Goal: Information Seeking & Learning: Find specific fact

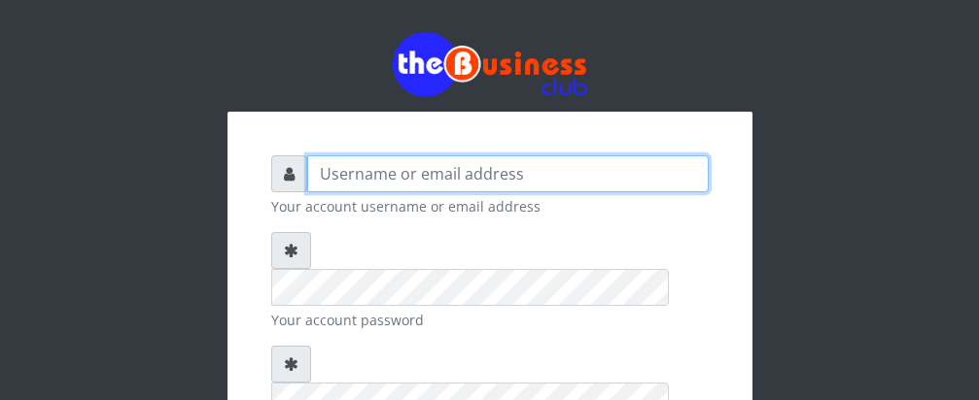
click at [628, 180] on input "text" at bounding box center [507, 174] width 401 height 37
type input "[PERSON_NAME]"
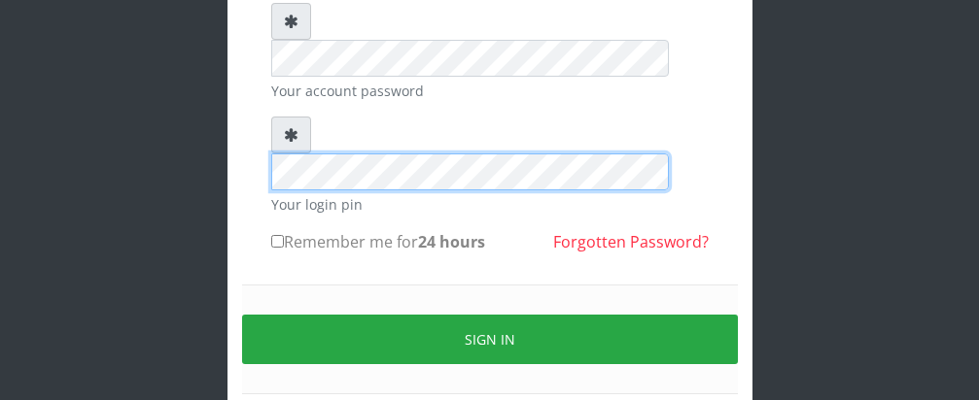
scroll to position [240, 0]
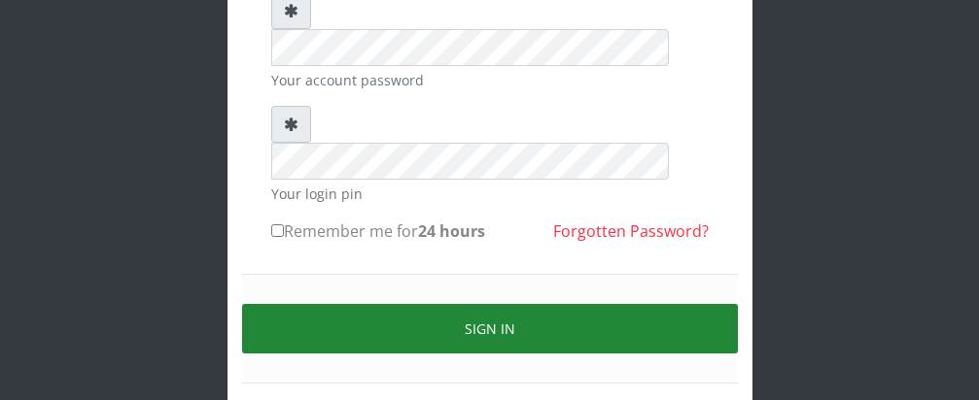
click at [535, 304] on button "Sign in" at bounding box center [490, 329] width 496 height 50
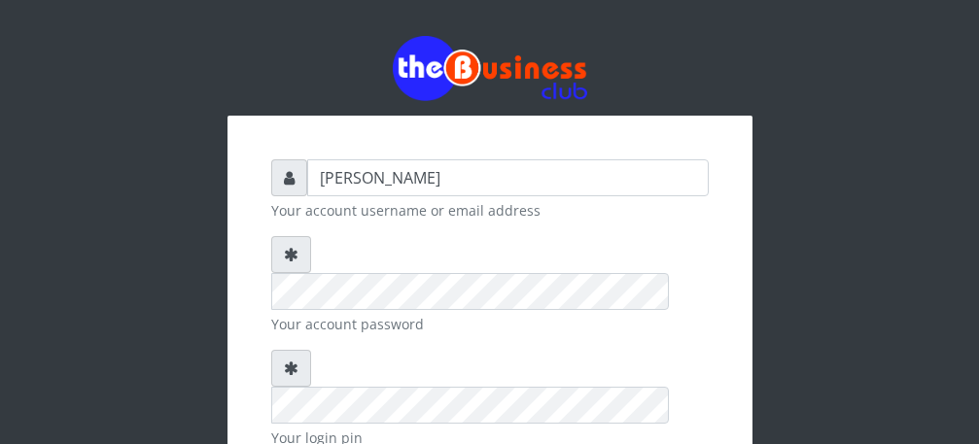
type input "[PERSON_NAME]"
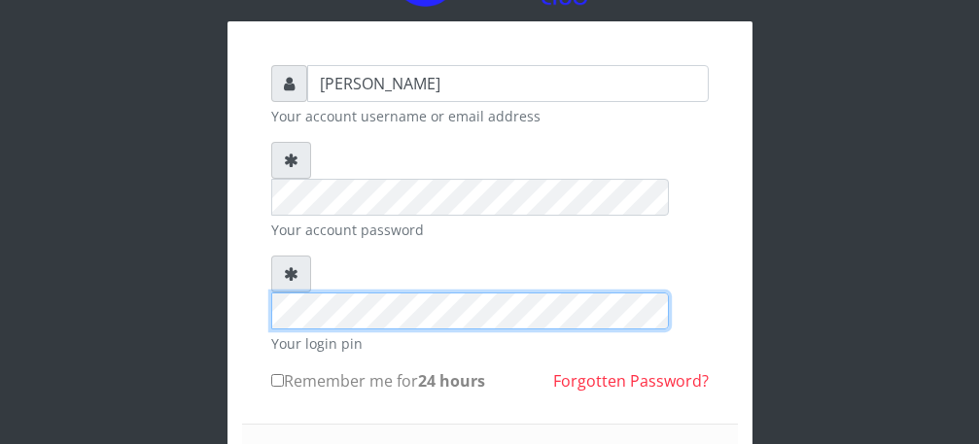
scroll to position [117, 0]
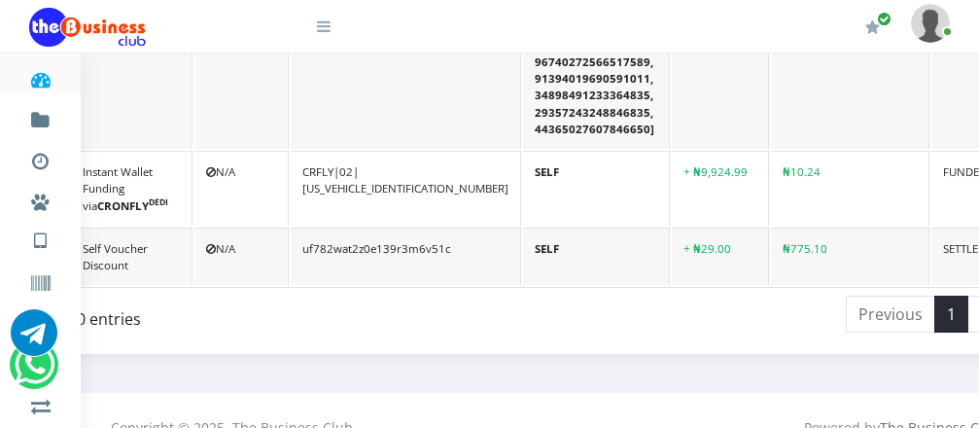
scroll to position [3750, 428]
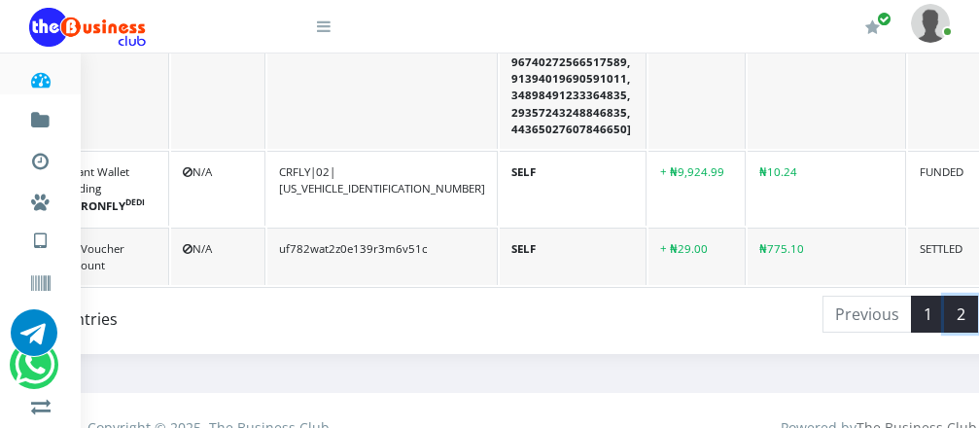
click at [944, 299] on link "2" at bounding box center [961, 313] width 34 height 37
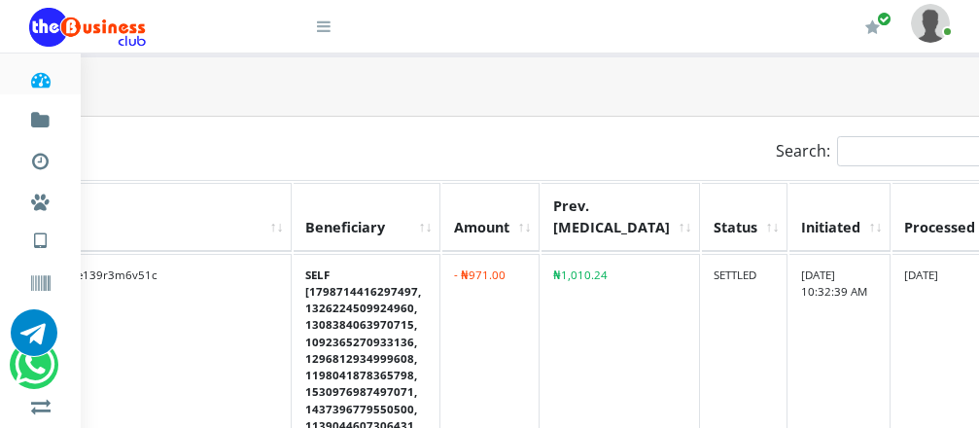
scroll to position [365, 506]
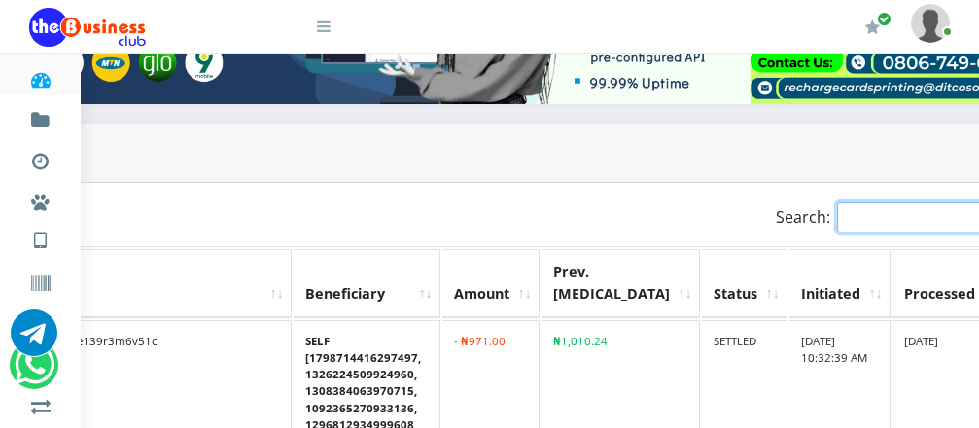
click at [837, 208] on input "Search:" at bounding box center [922, 217] width 170 height 30
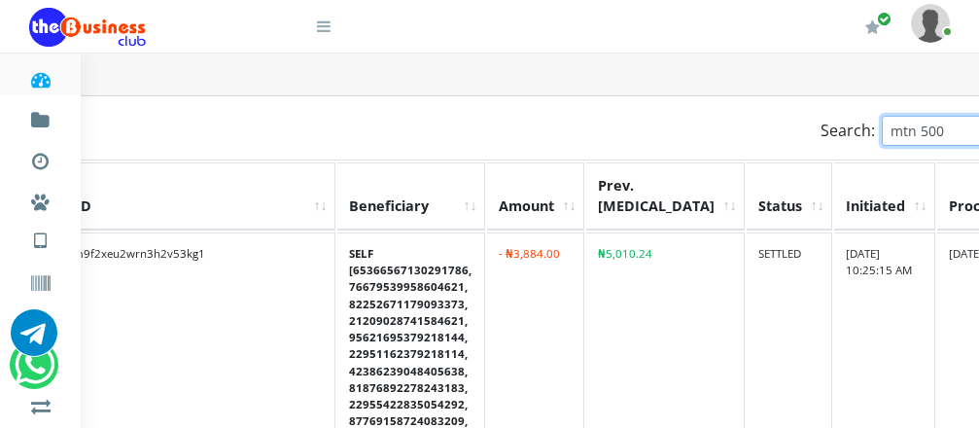
scroll to position [453, 507]
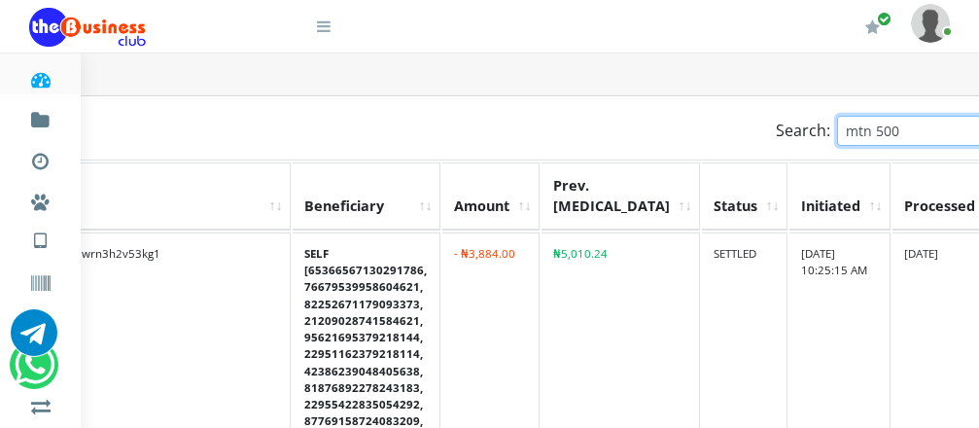
click at [837, 117] on input "mtn 500" at bounding box center [922, 131] width 170 height 30
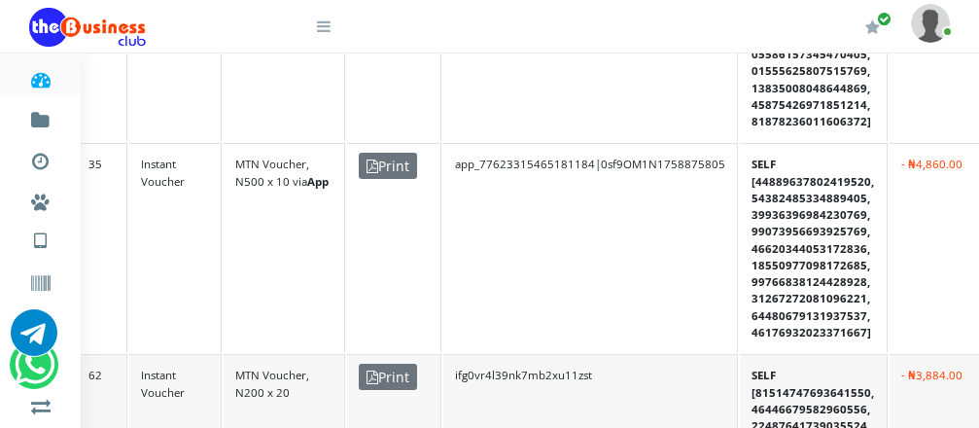
scroll to position [920, 55]
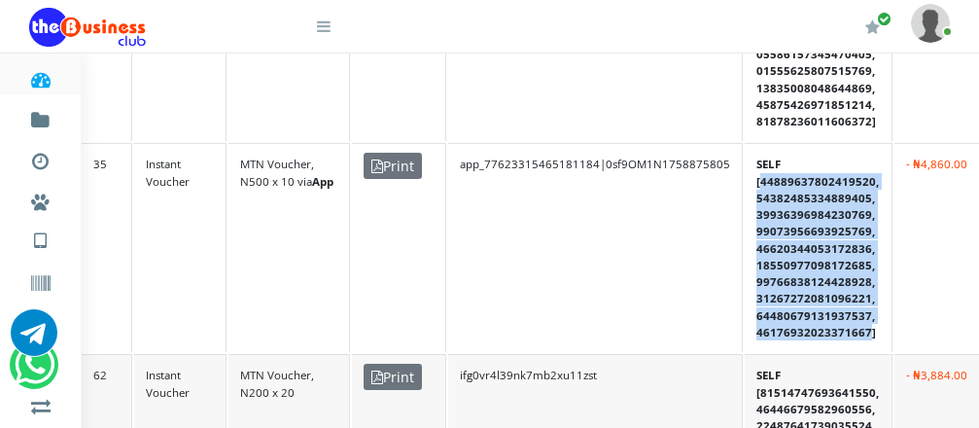
drag, startPoint x: 756, startPoint y: 171, endPoint x: 866, endPoint y: 320, distance: 184.9
click at [866, 320] on td "SELF [44889637802419520, 54382485334889405, 39936396984230769, 9907395669392576…" at bounding box center [818, 247] width 148 height 209
copy td "44889637802419520, 54382485334889405, 39936396984230769, 99073956693925769, 466…"
click at [760, 165] on td "SELF [44889637802419520, 54382485334889405, 39936396984230769, 9907395669392576…" at bounding box center [818, 247] width 148 height 209
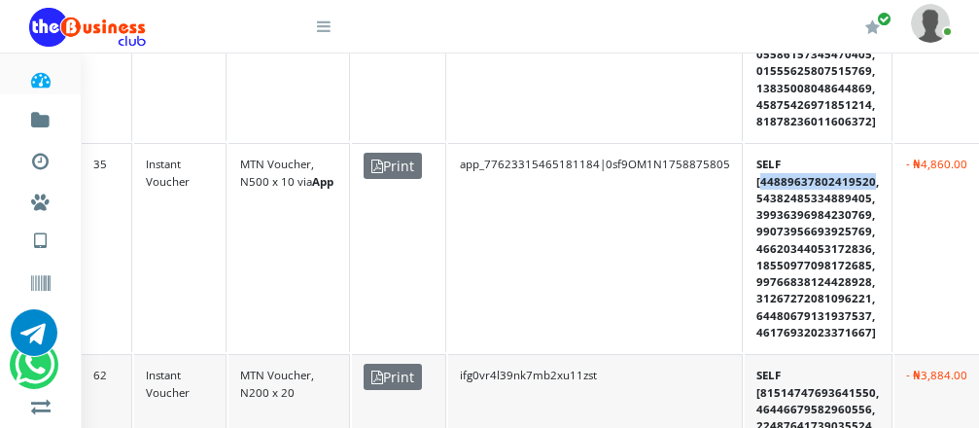
drag, startPoint x: 757, startPoint y: 167, endPoint x: 870, endPoint y: 173, distance: 112.9
click at [870, 173] on td "SELF [44889637802419520, 54382485334889405, 39936396984230769, 9907395669392576…" at bounding box center [818, 247] width 148 height 209
copy td "44889637802419520"
click at [786, 153] on td "SELF [44889637802419520, 54382485334889405, 39936396984230769, 9907395669392576…" at bounding box center [818, 247] width 148 height 209
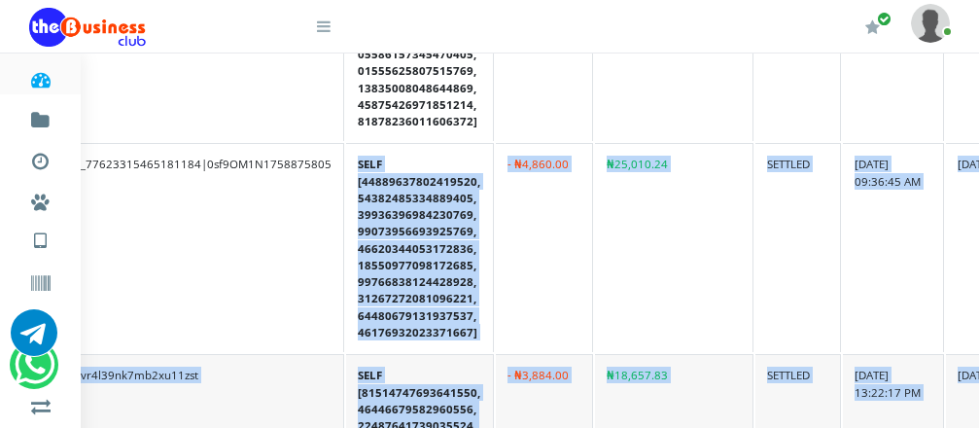
scroll to position [920, 507]
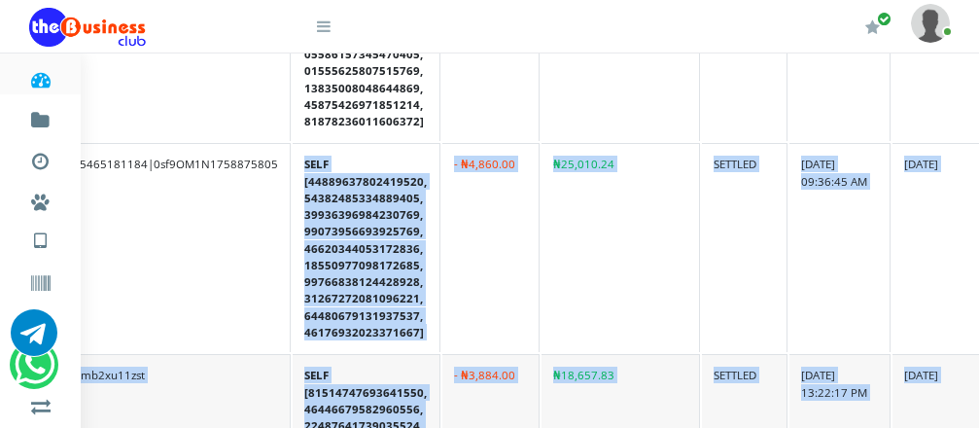
drag, startPoint x: 753, startPoint y: 150, endPoint x: 797, endPoint y: 212, distance: 76.0
click at [797, 212] on tr "35 Instant Voucher MTN Voucher, N500 x 10 via App Print app_77623315465181184|0…" at bounding box center [317, 247] width 1374 height 209
click at [789, 200] on td "26.SEP.2025 09:36:45 AM" at bounding box center [839, 247] width 101 height 209
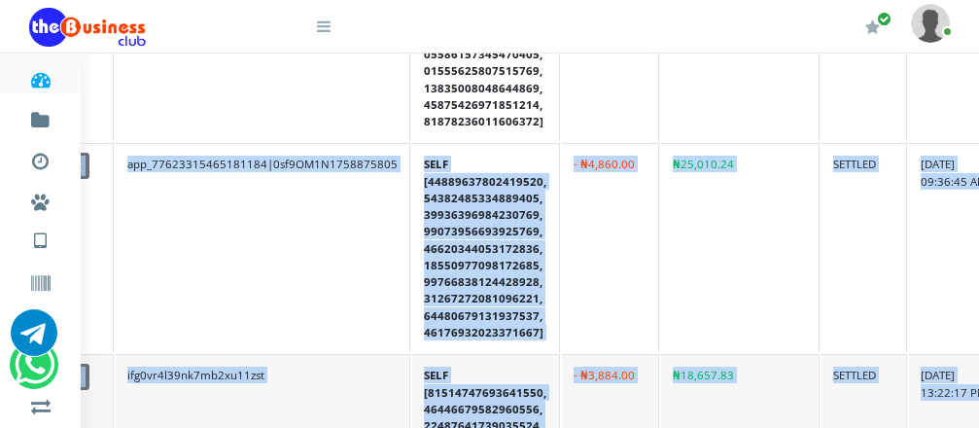
scroll to position [920, 460]
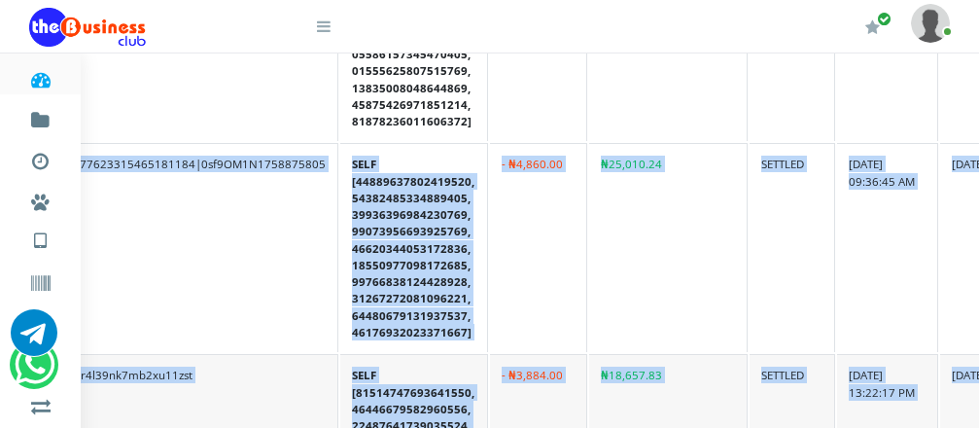
drag, startPoint x: 231, startPoint y: 151, endPoint x: 846, endPoint y: 169, distance: 614.5
click at [846, 169] on tr "35 Instant Voucher MTN Voucher, N500 x 10 via App Print app_77623315465181184|0…" at bounding box center [364, 247] width 1374 height 209
click at [515, 302] on td "- ₦4,860.00" at bounding box center [538, 247] width 97 height 209
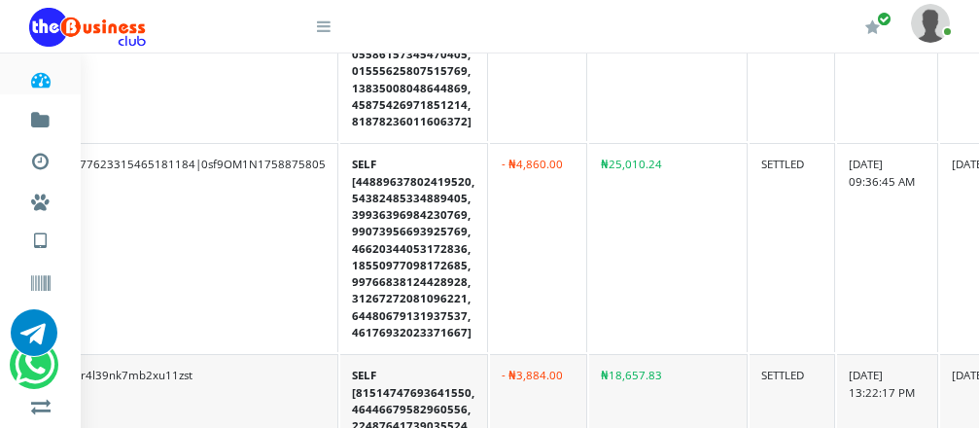
click at [543, 294] on td "- ₦4,860.00" at bounding box center [538, 247] width 97 height 209
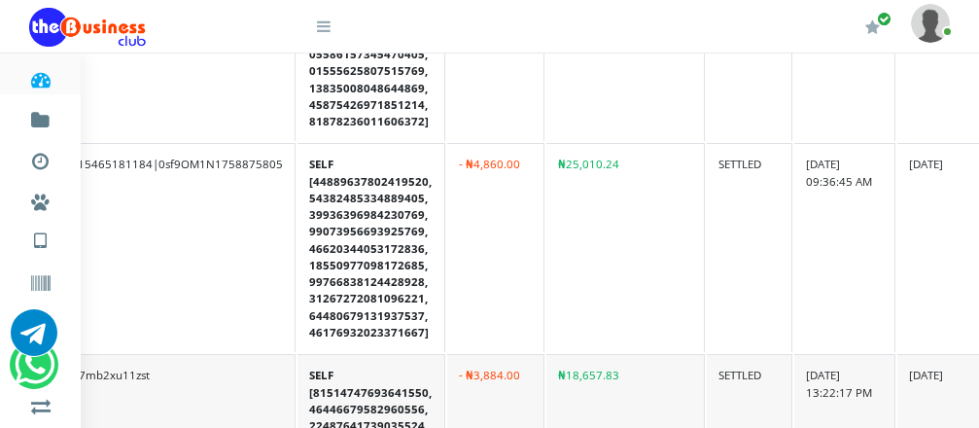
scroll to position [920, 507]
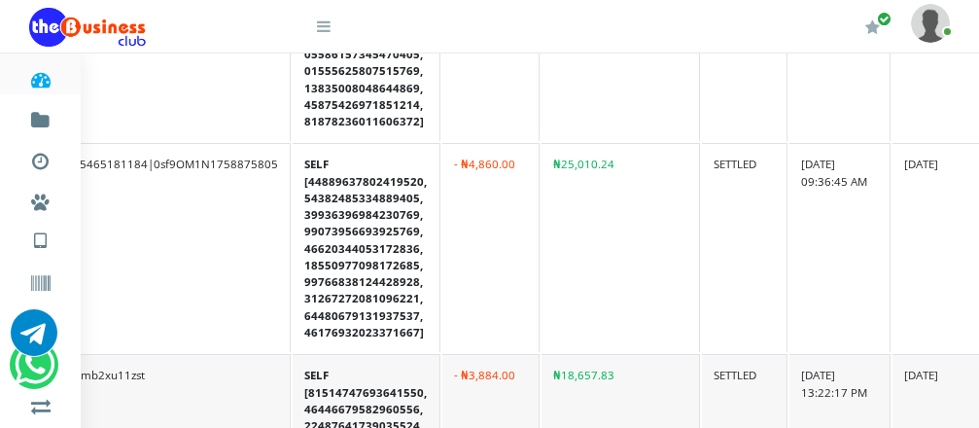
drag, startPoint x: 486, startPoint y: 277, endPoint x: 983, endPoint y: 192, distance: 503.8
click at [486, 277] on td "- ₦4,860.00" at bounding box center [490, 247] width 97 height 209
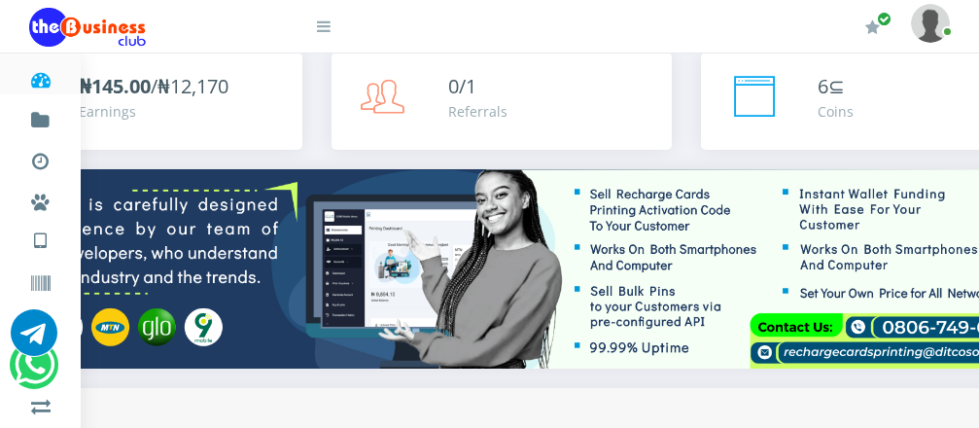
scroll to position [467, 507]
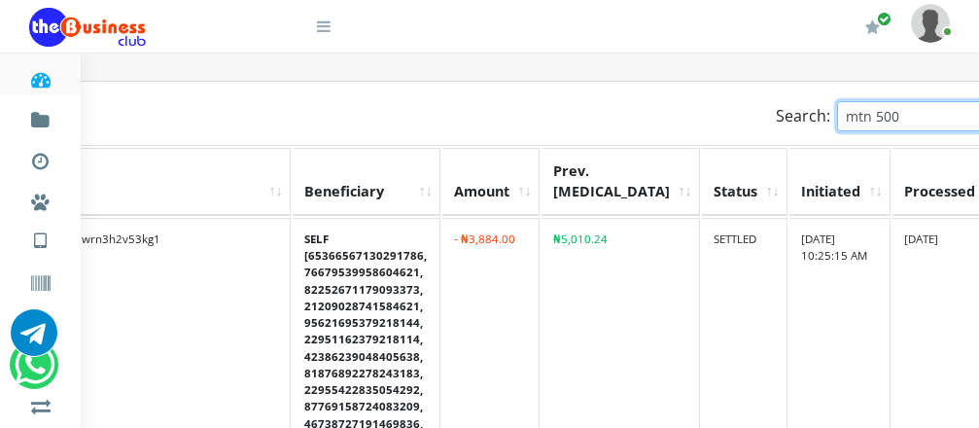
click at [837, 107] on input "mtn 500" at bounding box center [922, 116] width 170 height 30
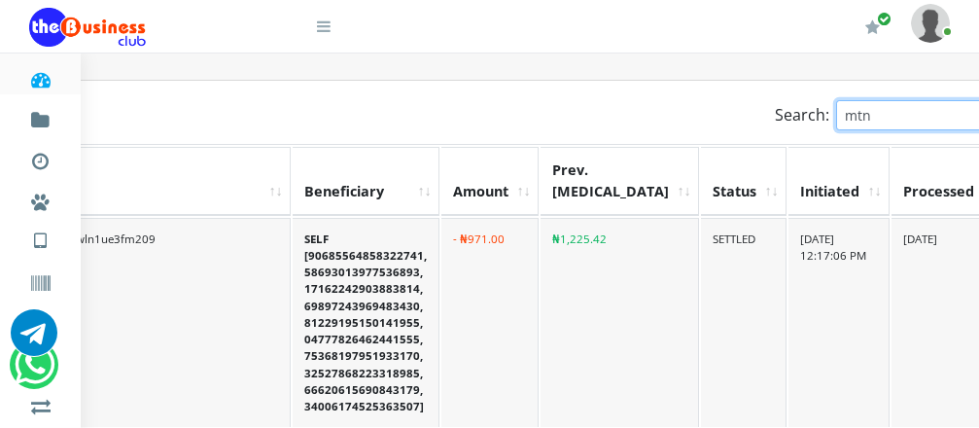
scroll to position [467, 506]
type input "m"
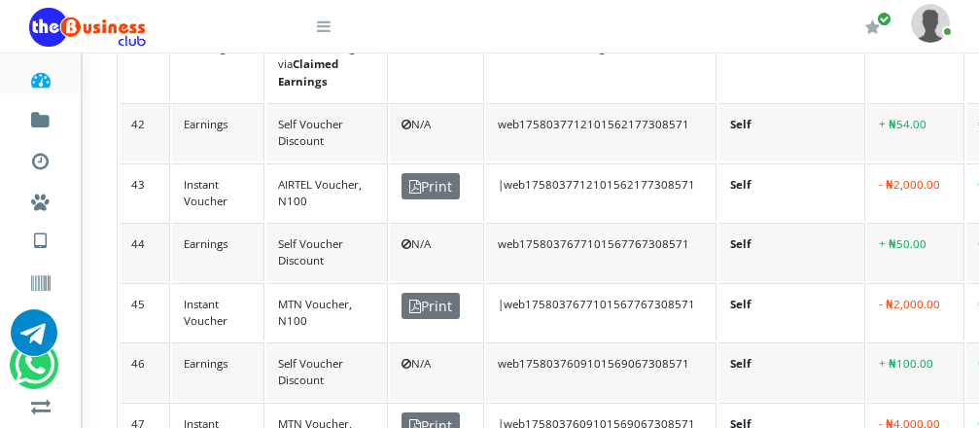
scroll to position [1174, 18]
type input "16.sep"
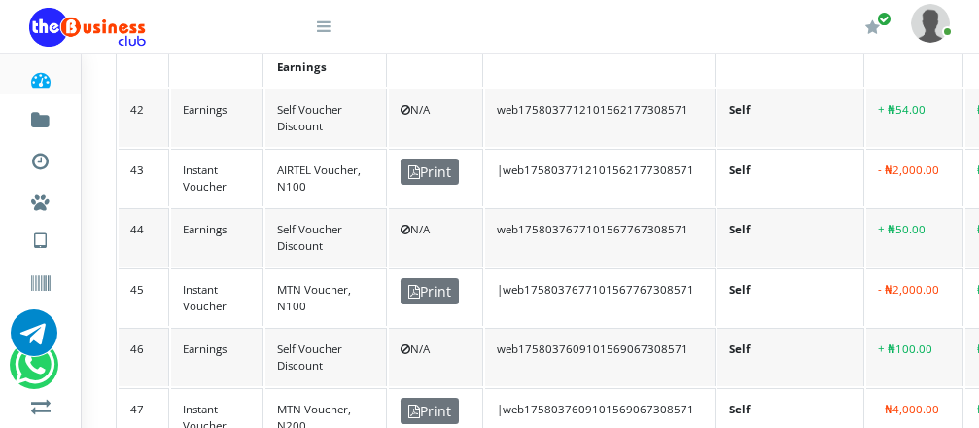
scroll to position [1145, 18]
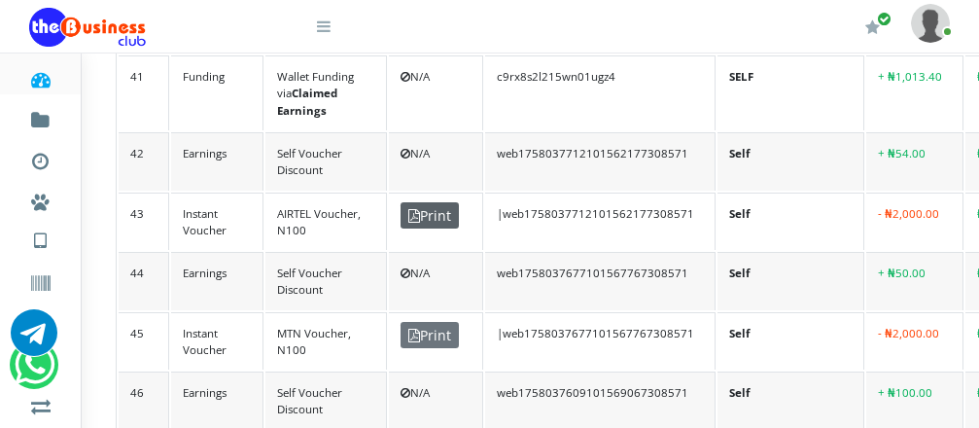
click at [413, 209] on icon at bounding box center [414, 216] width 12 height 14
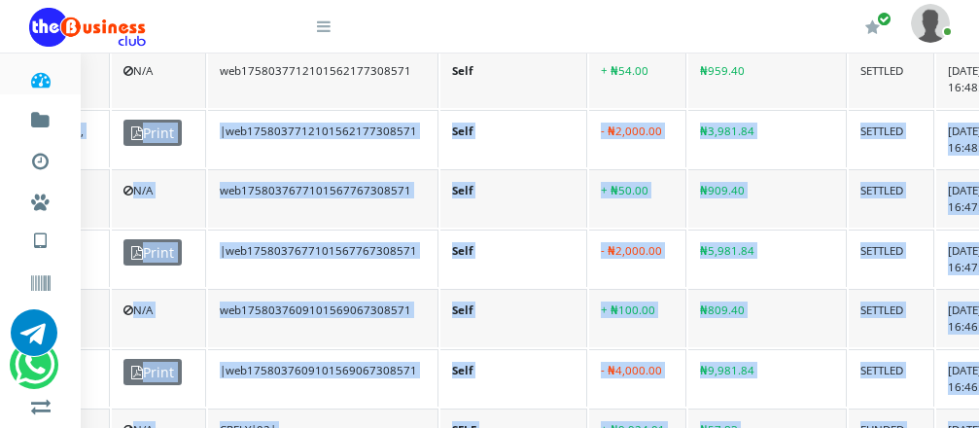
scroll to position [1228, 425]
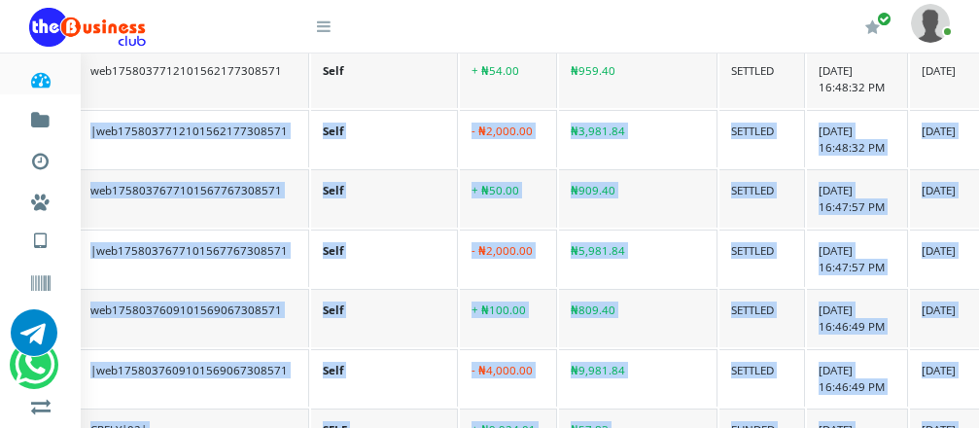
drag, startPoint x: 157, startPoint y: 114, endPoint x: 794, endPoint y: 132, distance: 636.9
click at [794, 132] on tr "43 Instant Voucher AIRTEL Voucher, N100 Print |web1758037712101562177308571 Sel…" at bounding box center [366, 139] width 1309 height 58
copy tr "Instant Voucher AIRTEL Voucher, N100 Print |web1758037712101562177308571 Self -…"
click at [247, 174] on td "web1758037677101567767308571" at bounding box center [194, 198] width 230 height 58
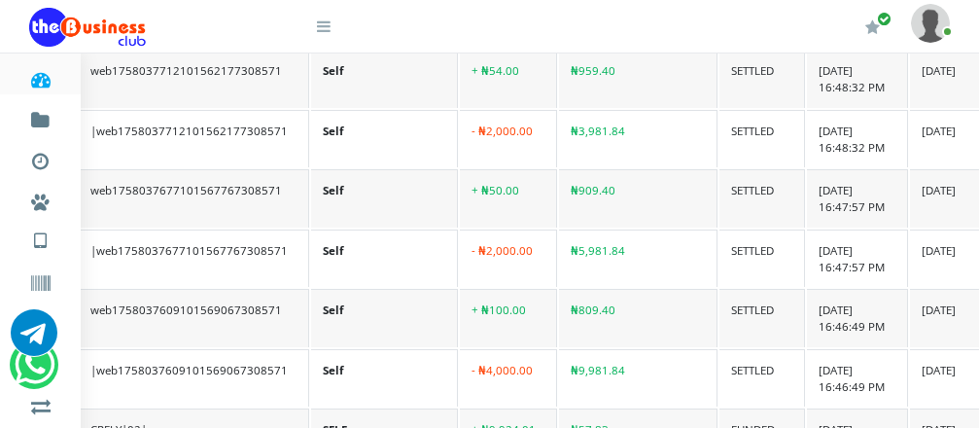
click at [311, 243] on td "Self" at bounding box center [384, 258] width 147 height 58
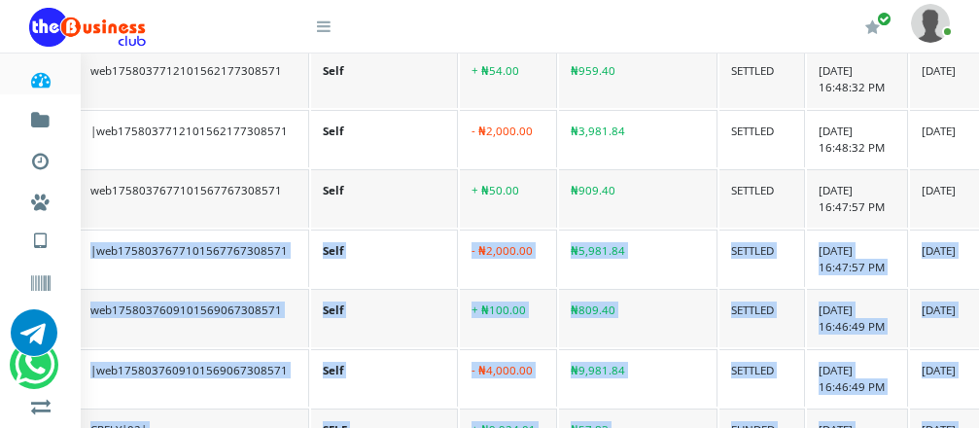
drag, startPoint x: 295, startPoint y: 237, endPoint x: 790, endPoint y: 247, distance: 494.8
click at [790, 247] on tr "45 Instant Voucher MTN Voucher, N100 Print |web1758037677101567767308571 Self -…" at bounding box center [366, 258] width 1309 height 58
copy tr "MTN Voucher, N100 Print |web1758037677101567767308571 Self - ₦2,000.00 ₦5,981.8…"
click at [254, 355] on td "|web1758037609101569067308571" at bounding box center [194, 378] width 230 height 58
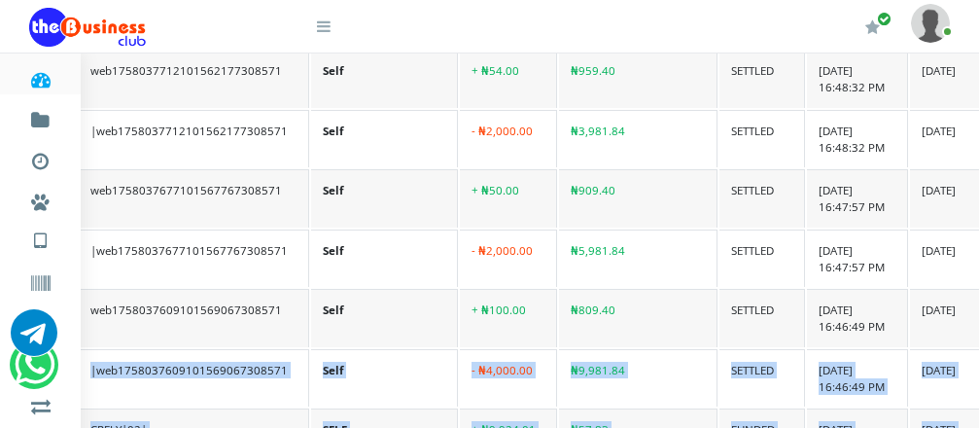
drag, startPoint x: 202, startPoint y: 355, endPoint x: 802, endPoint y: 367, distance: 599.8
click at [802, 367] on tr "47 Instant Voucher MTN Voucher, N200 Print |web1758037609101569067308571 Self -…" at bounding box center [366, 378] width 1309 height 58
copy tr "Instant Voucher MTN Voucher, N200 Print |web1758037609101569067308571 Self - ₦4…"
click at [470, 249] on td "- ₦2,000.00" at bounding box center [508, 258] width 97 height 58
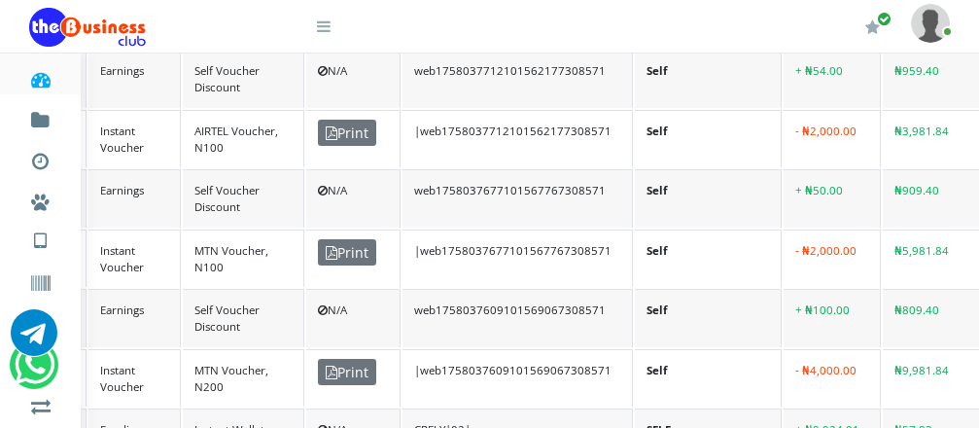
scroll to position [1228, 0]
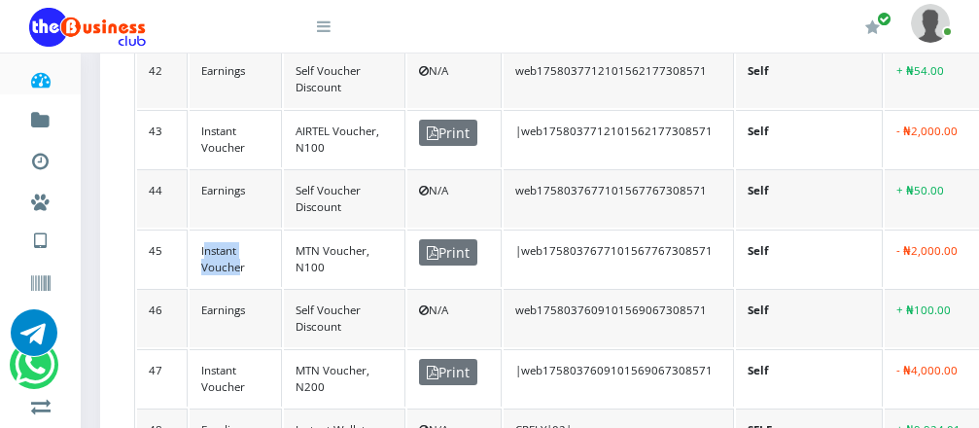
drag, startPoint x: 205, startPoint y: 234, endPoint x: 238, endPoint y: 250, distance: 36.5
click at [238, 250] on td "Instant Voucher" at bounding box center [236, 258] width 92 height 58
click at [202, 238] on td "Instant Voucher" at bounding box center [236, 258] width 92 height 58
drag, startPoint x: 202, startPoint y: 238, endPoint x: 292, endPoint y: 239, distance: 89.4
click at [292, 239] on tr "45 Instant Voucher MTN Voucher, N100 Print |web1758037677101567767308571 Self -…" at bounding box center [791, 258] width 1309 height 58
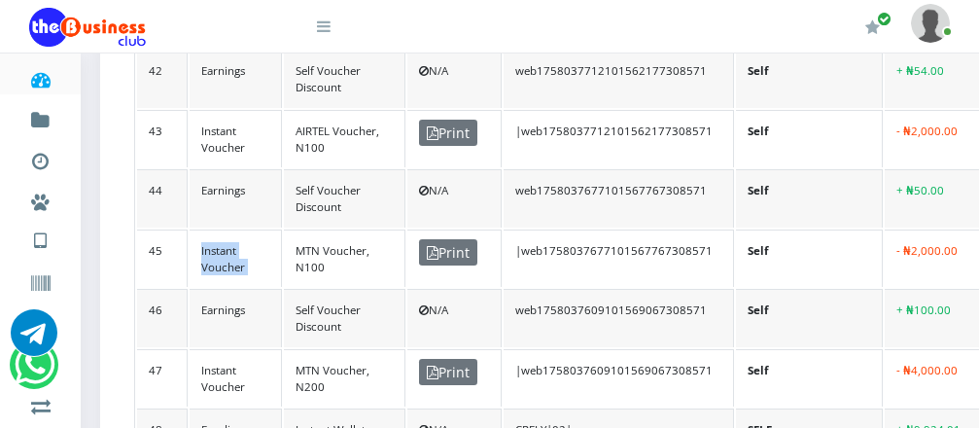
copy tr "Instant Voucher"
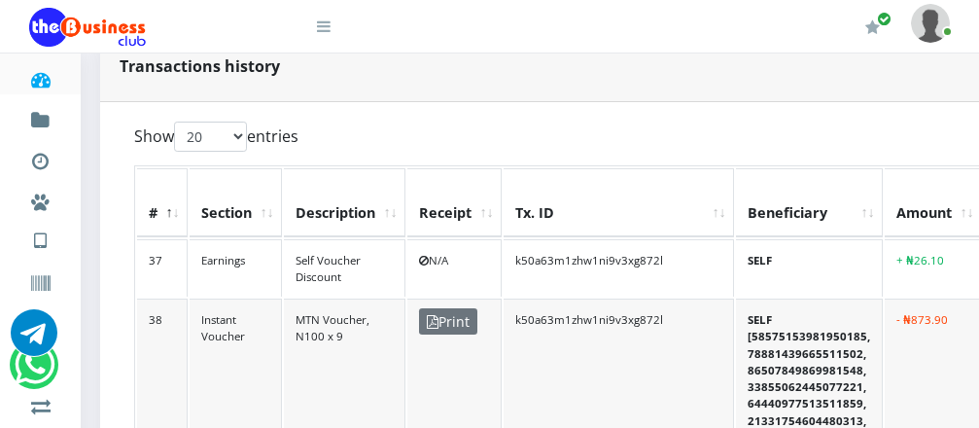
scroll to position [413, 0]
